Goal: Find specific page/section: Find specific page/section

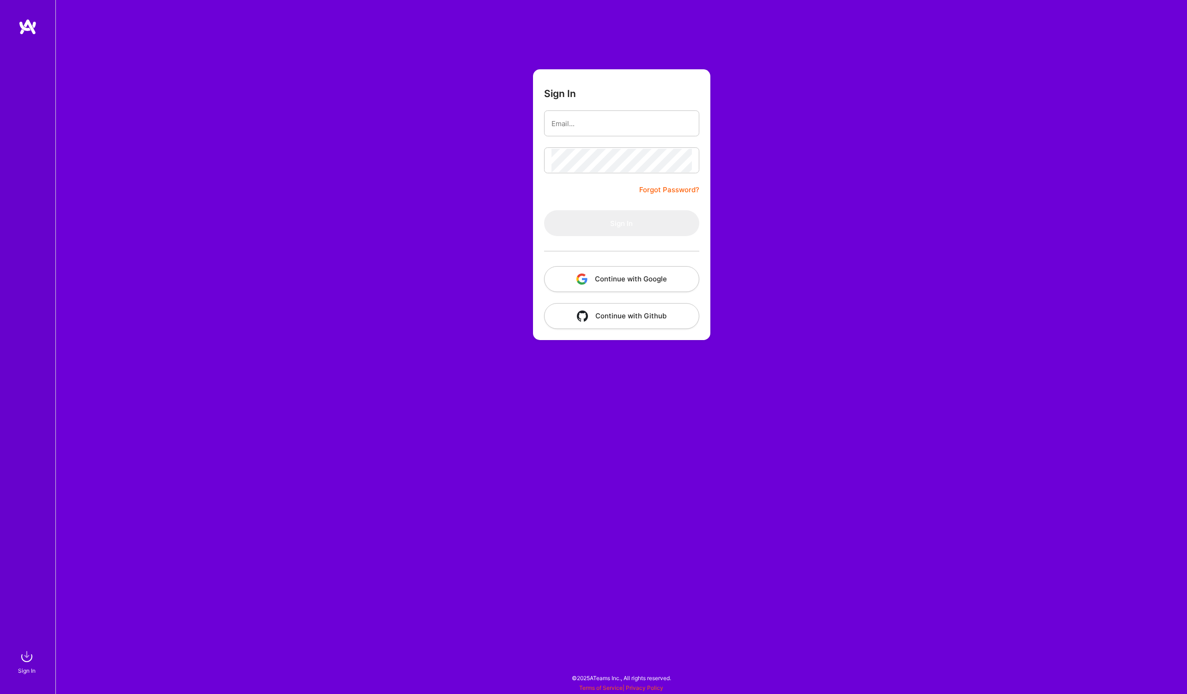
click at [0, 689] on com-1password-button at bounding box center [0, 689] width 0 height 0
type input "[PERSON_NAME][EMAIL_ADDRESS][DOMAIN_NAME]"
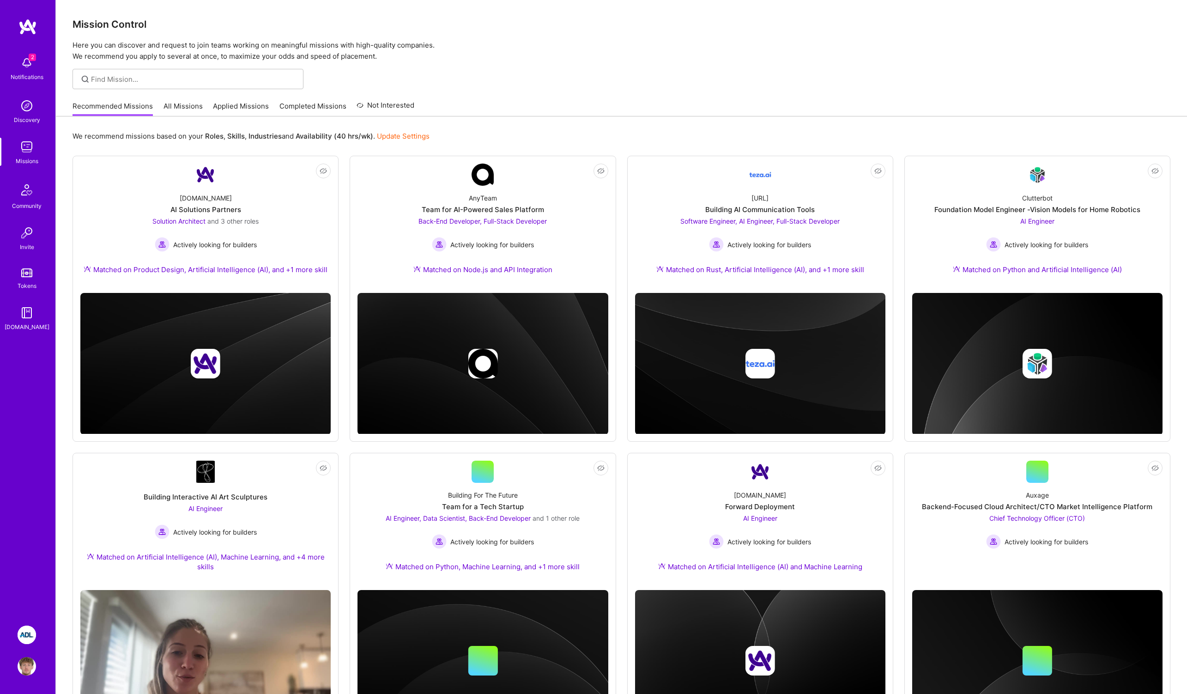
click at [32, 632] on img at bounding box center [27, 635] width 18 height 18
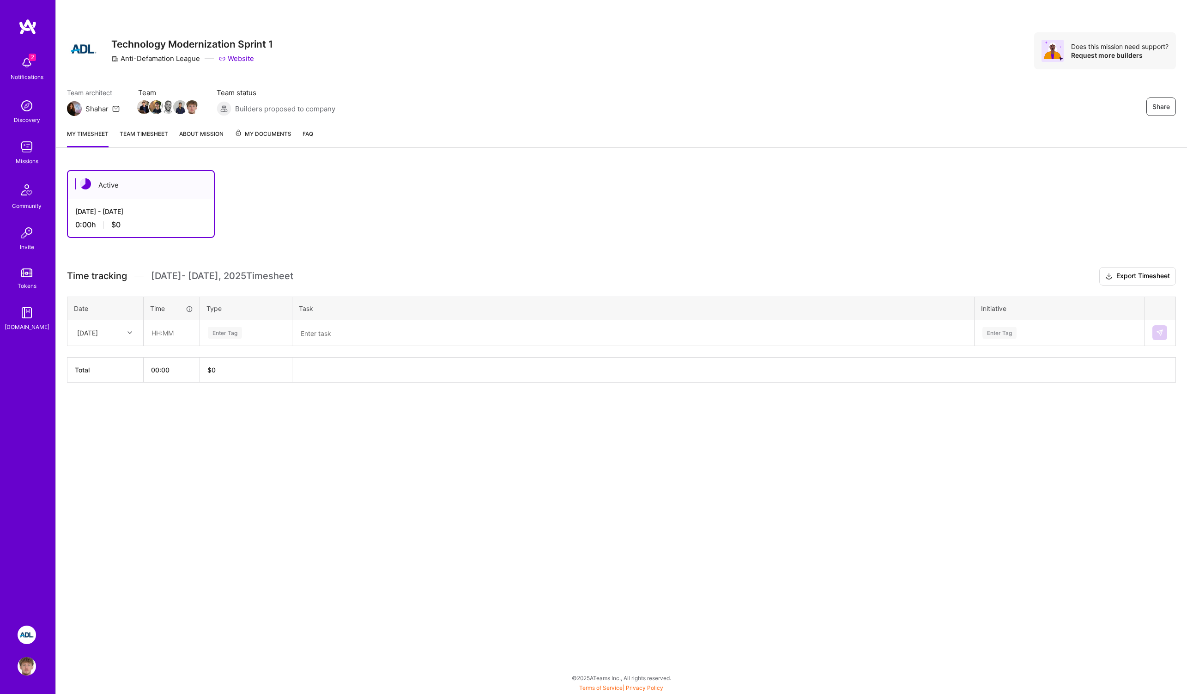
click at [156, 132] on link "Team timesheet" at bounding box center [144, 138] width 49 height 18
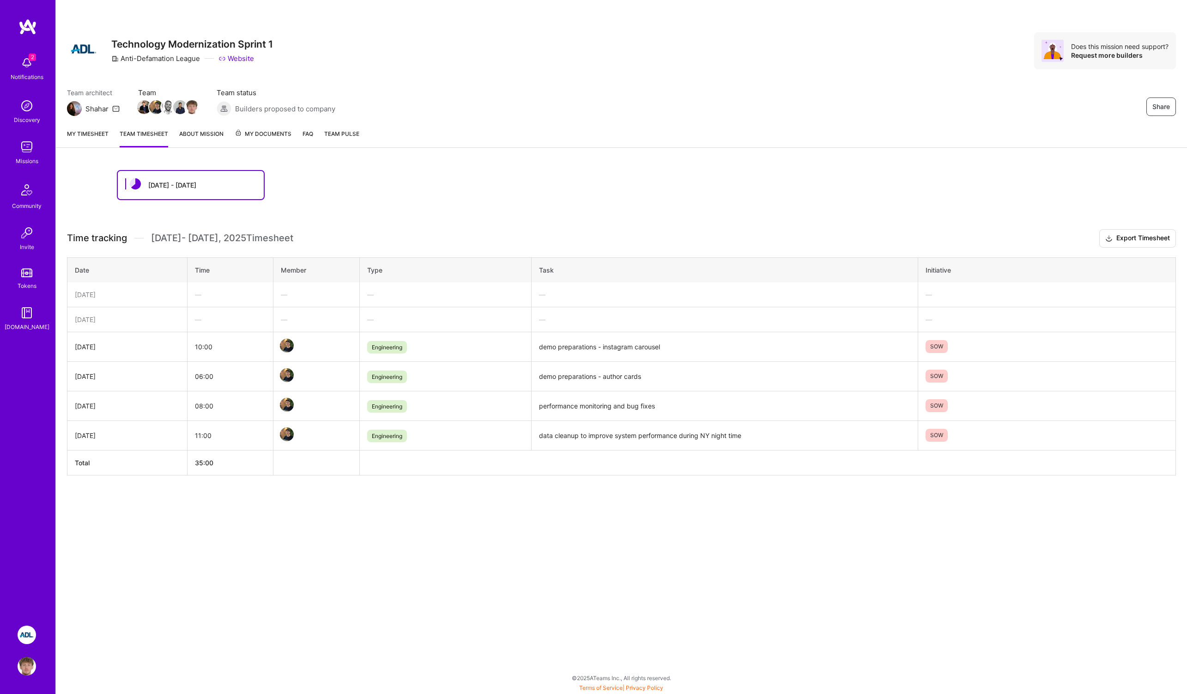
click at [201, 131] on link "About Mission" at bounding box center [201, 138] width 44 height 18
